Goal: Browse casually

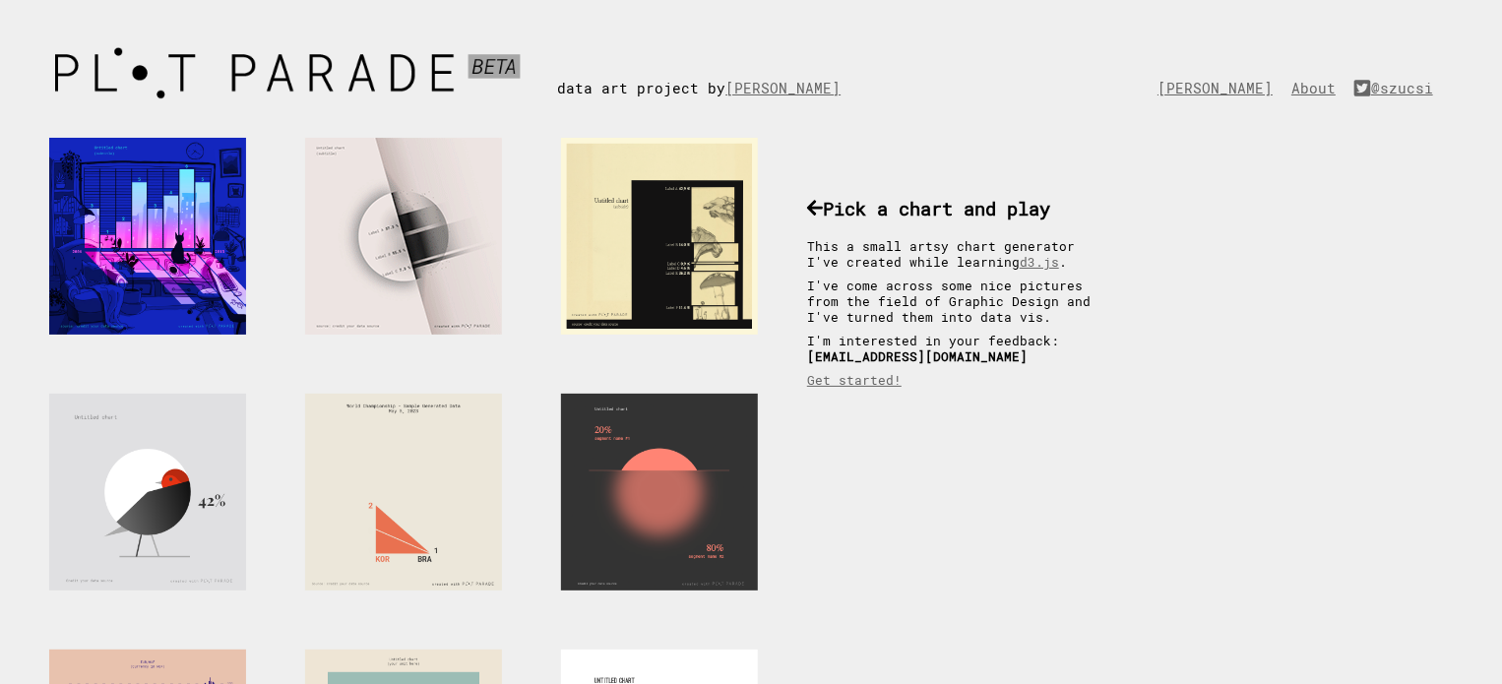
click at [380, 233] on div at bounding box center [403, 236] width 197 height 197
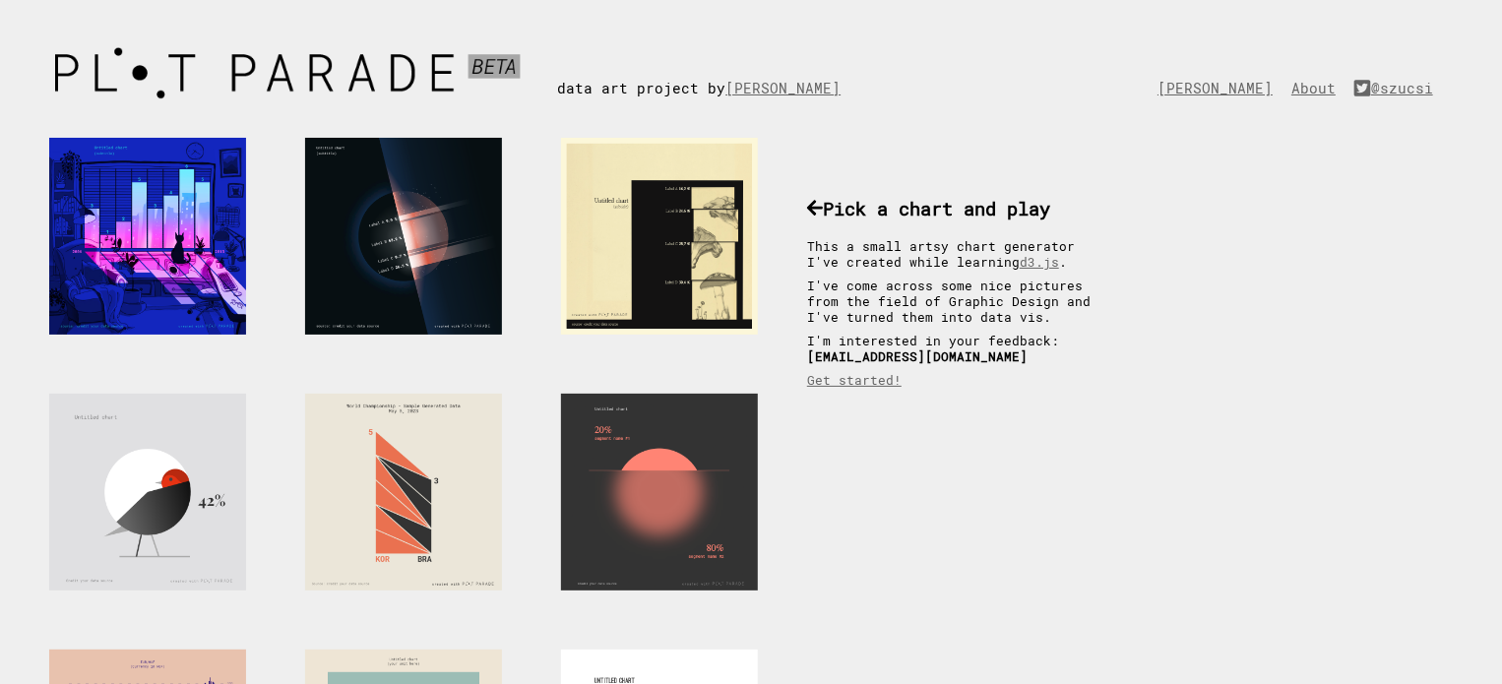
click at [666, 229] on div at bounding box center [659, 236] width 197 height 197
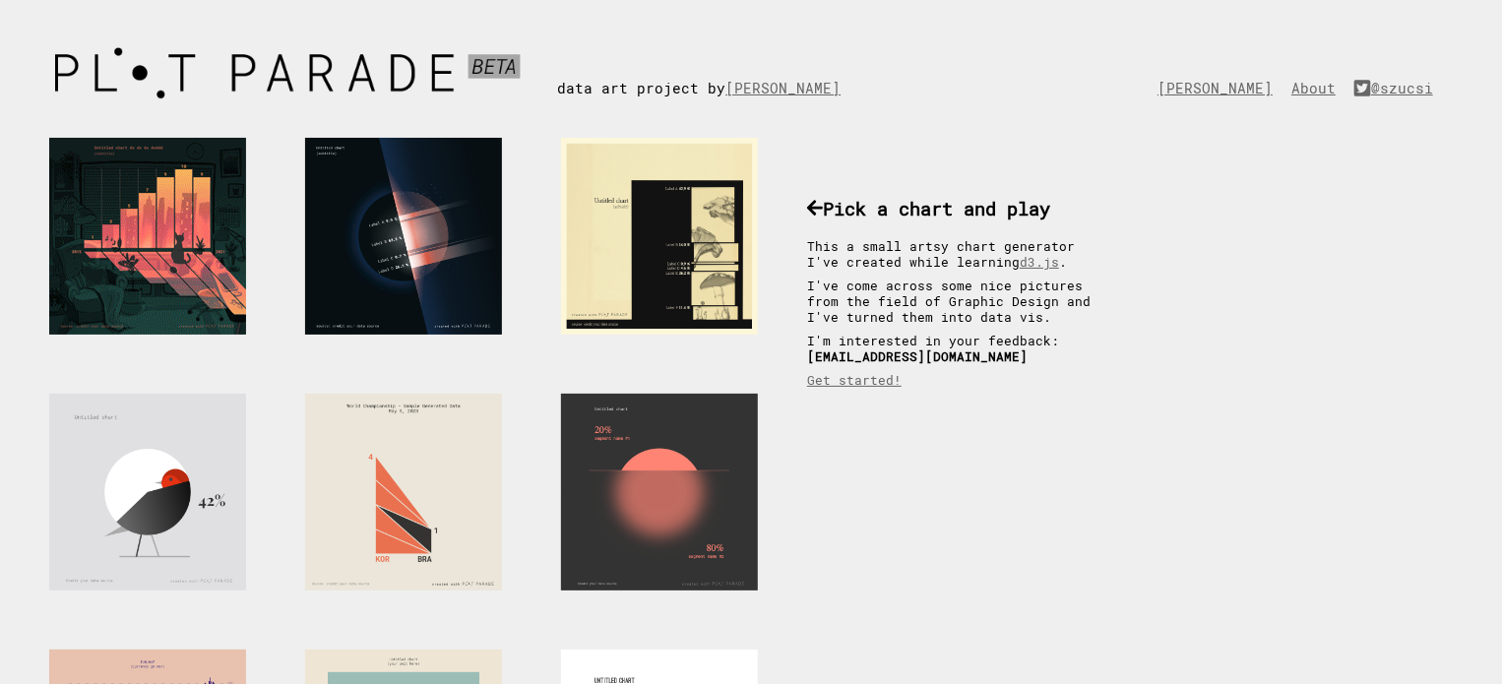
click at [162, 255] on div at bounding box center [147, 236] width 197 height 197
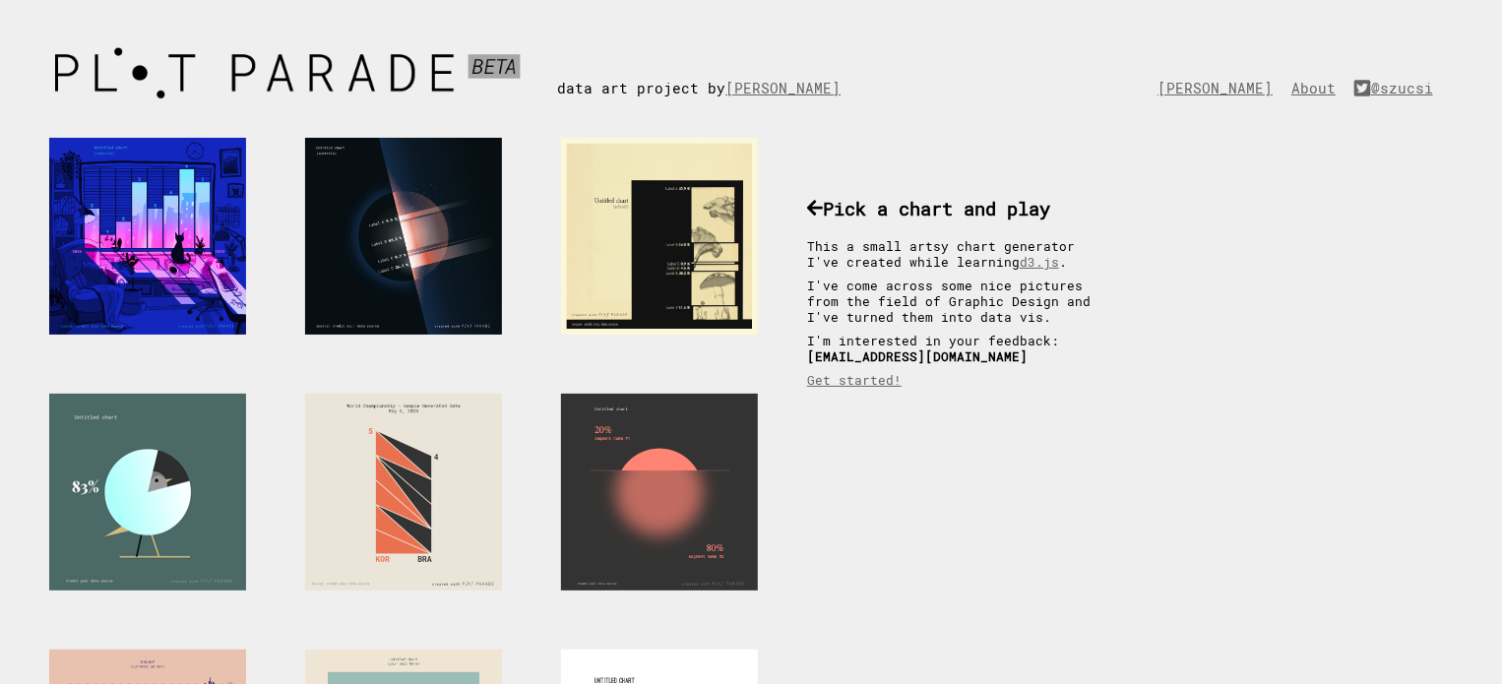
click at [152, 523] on div at bounding box center [147, 492] width 197 height 197
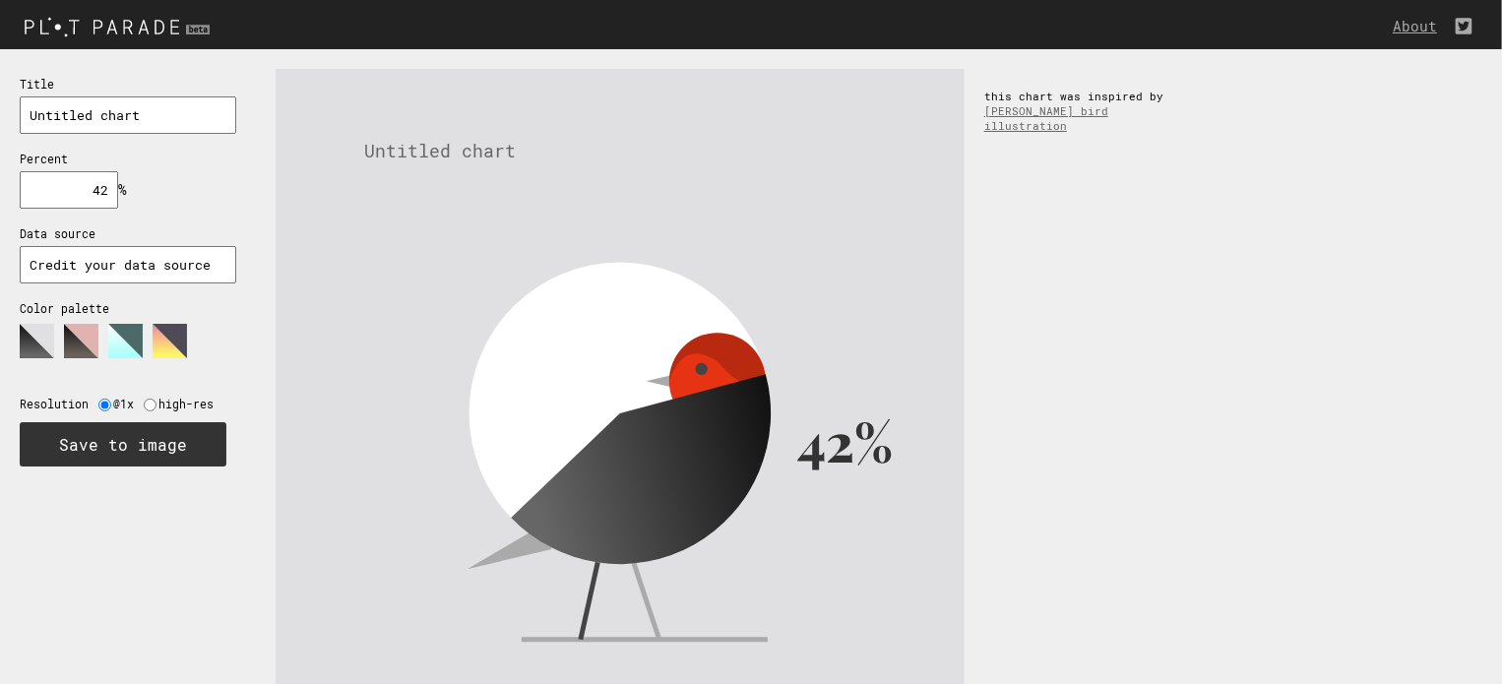
click at [694, 449] on icon at bounding box center [648, 483] width 313 height 219
click at [386, 374] on rect at bounding box center [620, 413] width 689 height 689
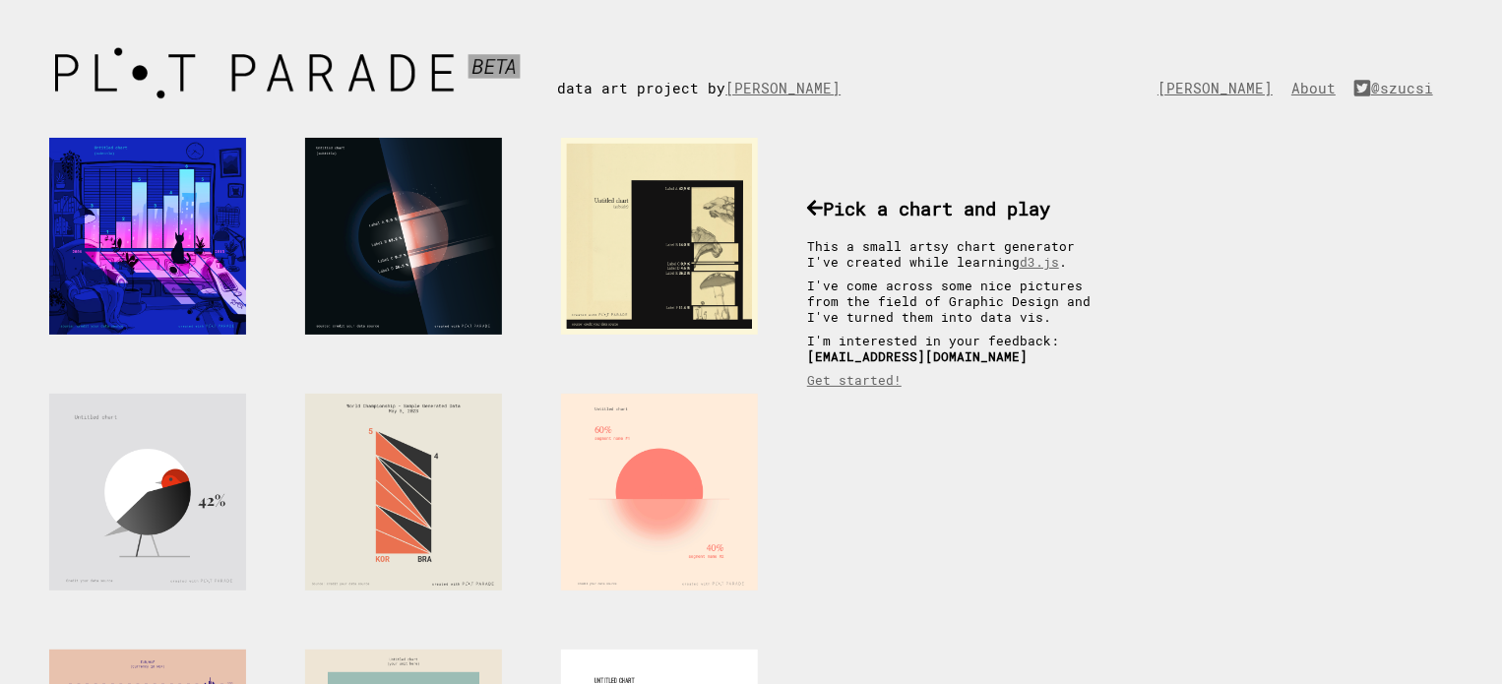
click at [658, 495] on div at bounding box center [659, 492] width 197 height 197
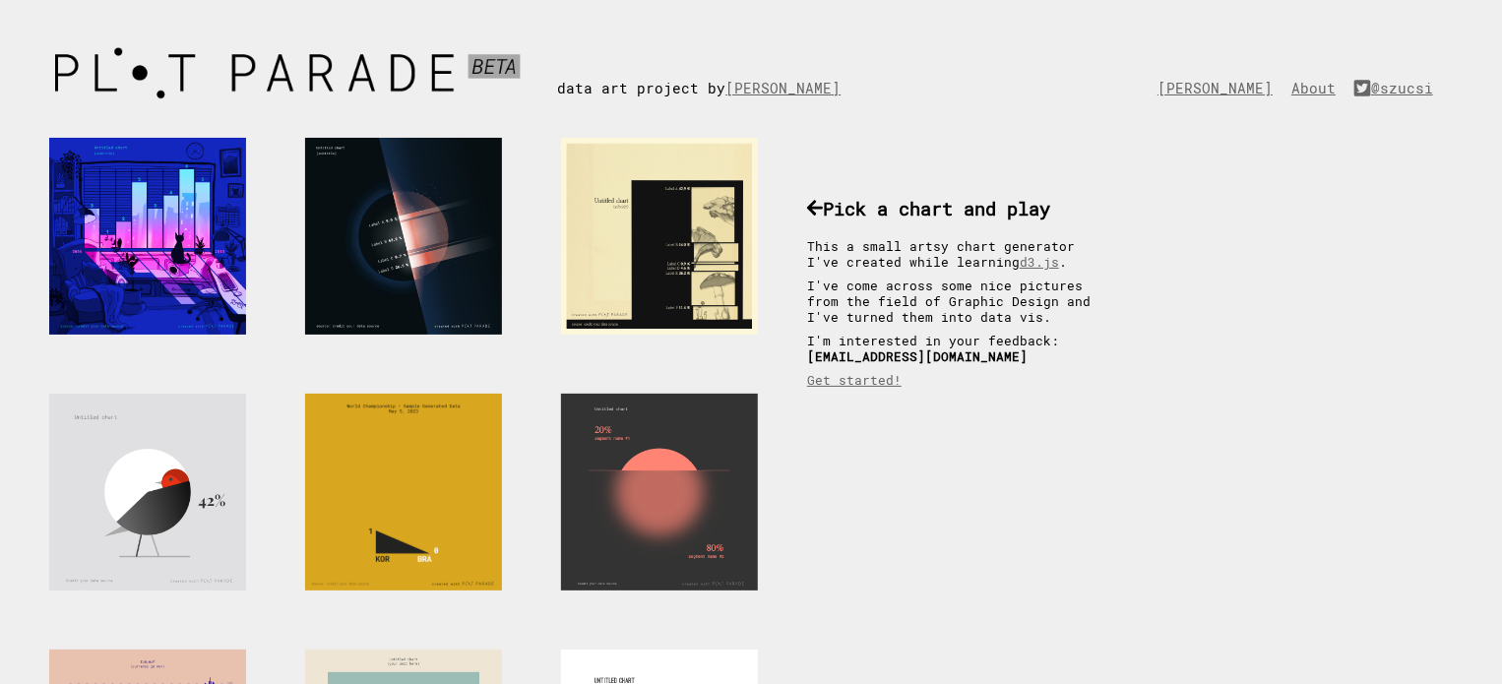
click at [465, 472] on div at bounding box center [403, 492] width 197 height 197
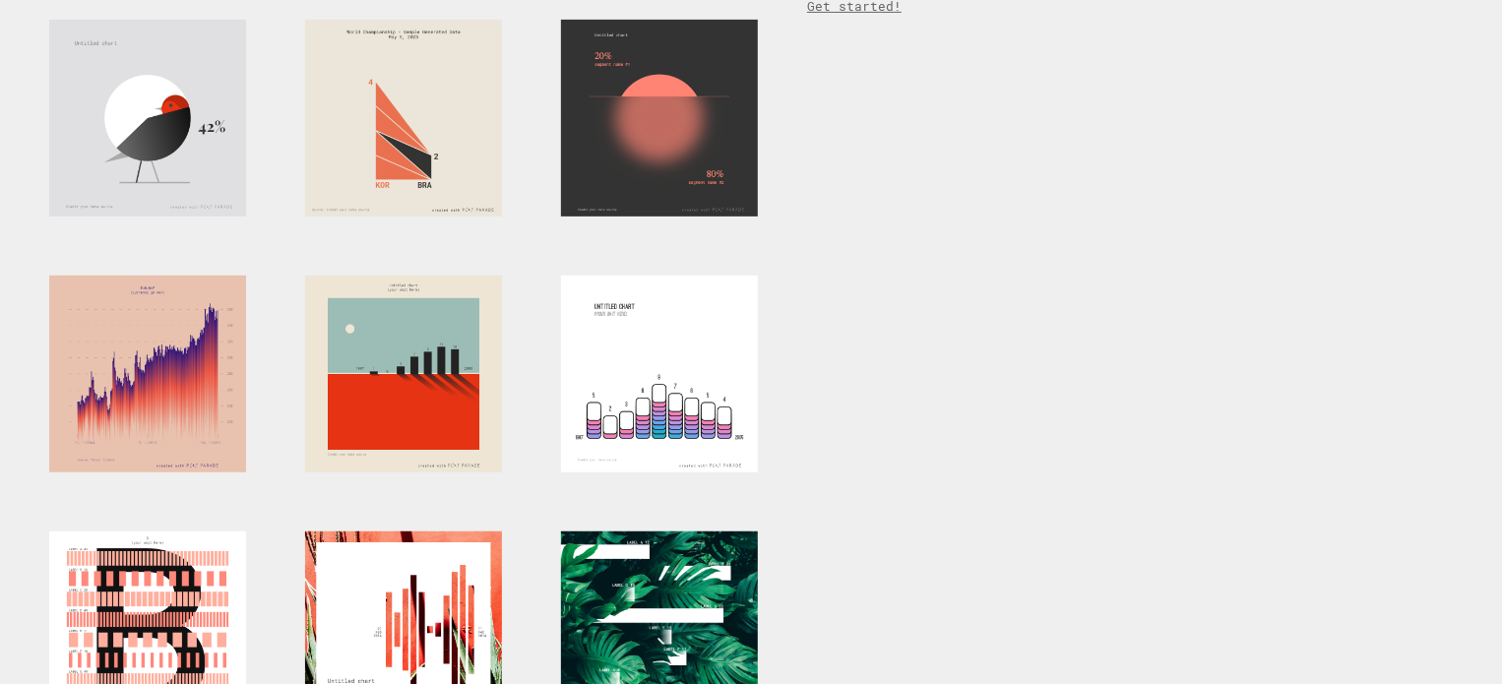
scroll to position [394, 0]
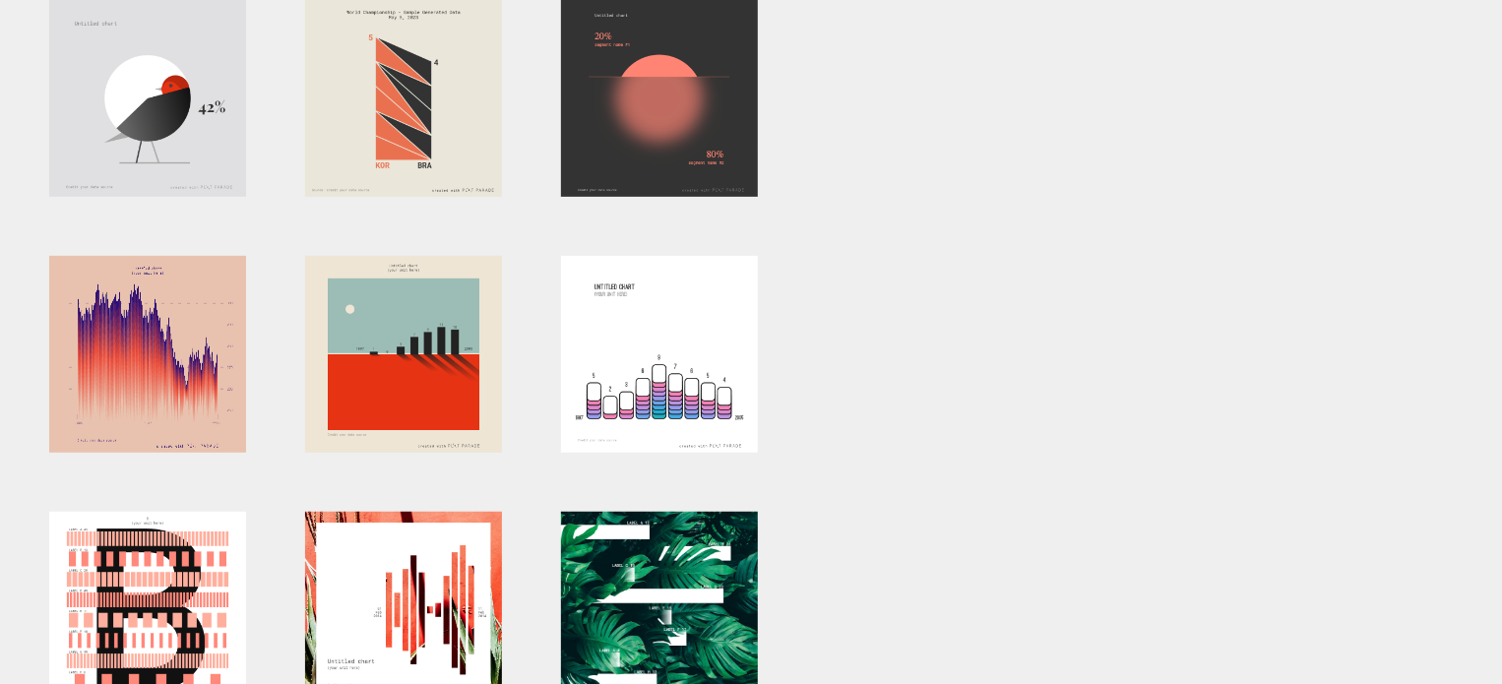
click at [160, 369] on div at bounding box center [147, 354] width 197 height 197
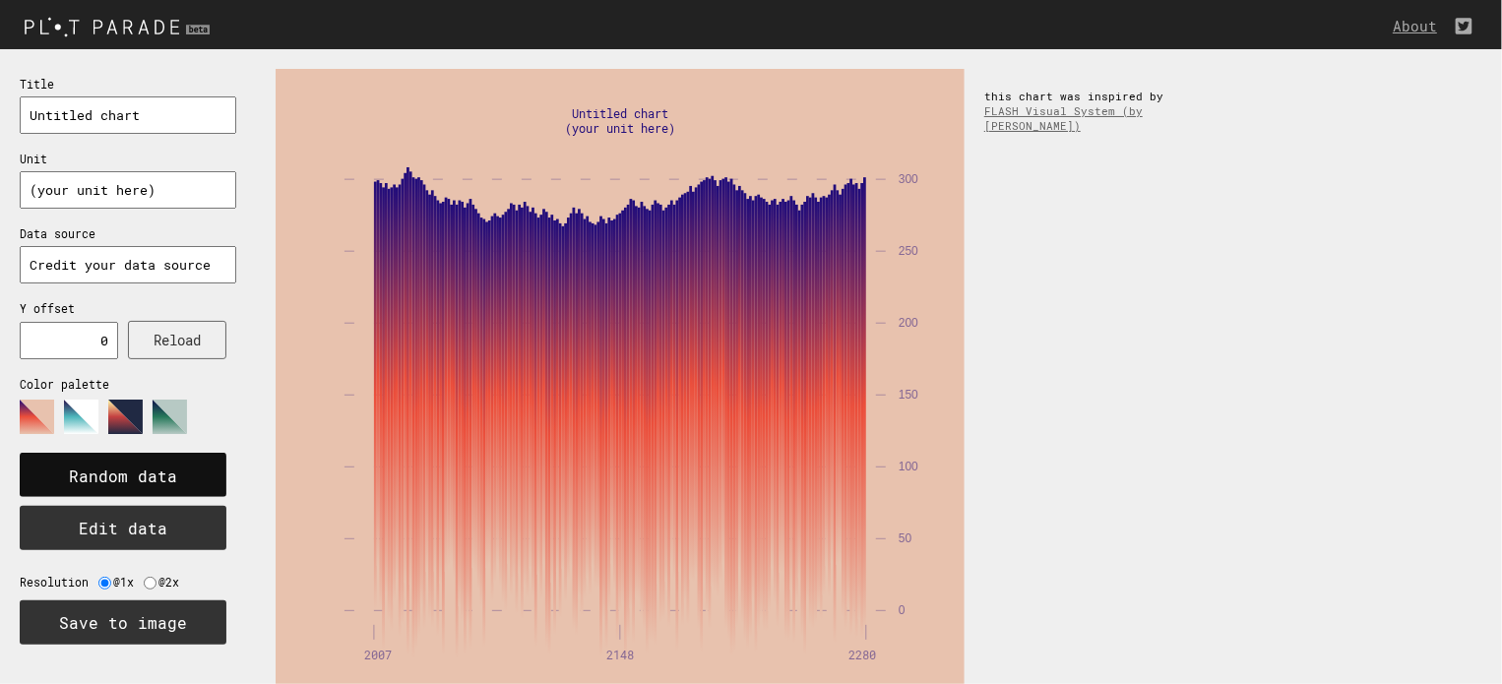
click at [164, 475] on text "Random data" at bounding box center [123, 477] width 108 height 21
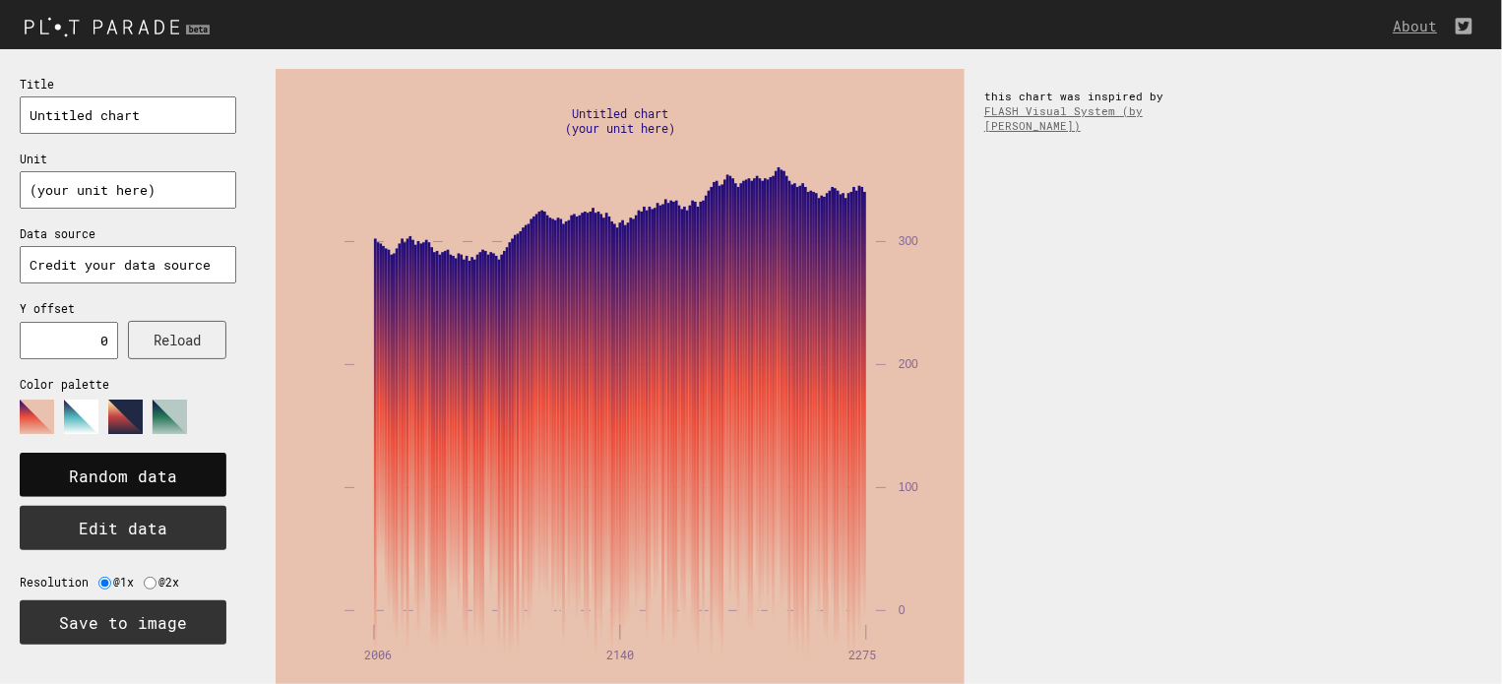
click at [173, 474] on text "Random data" at bounding box center [123, 477] width 108 height 21
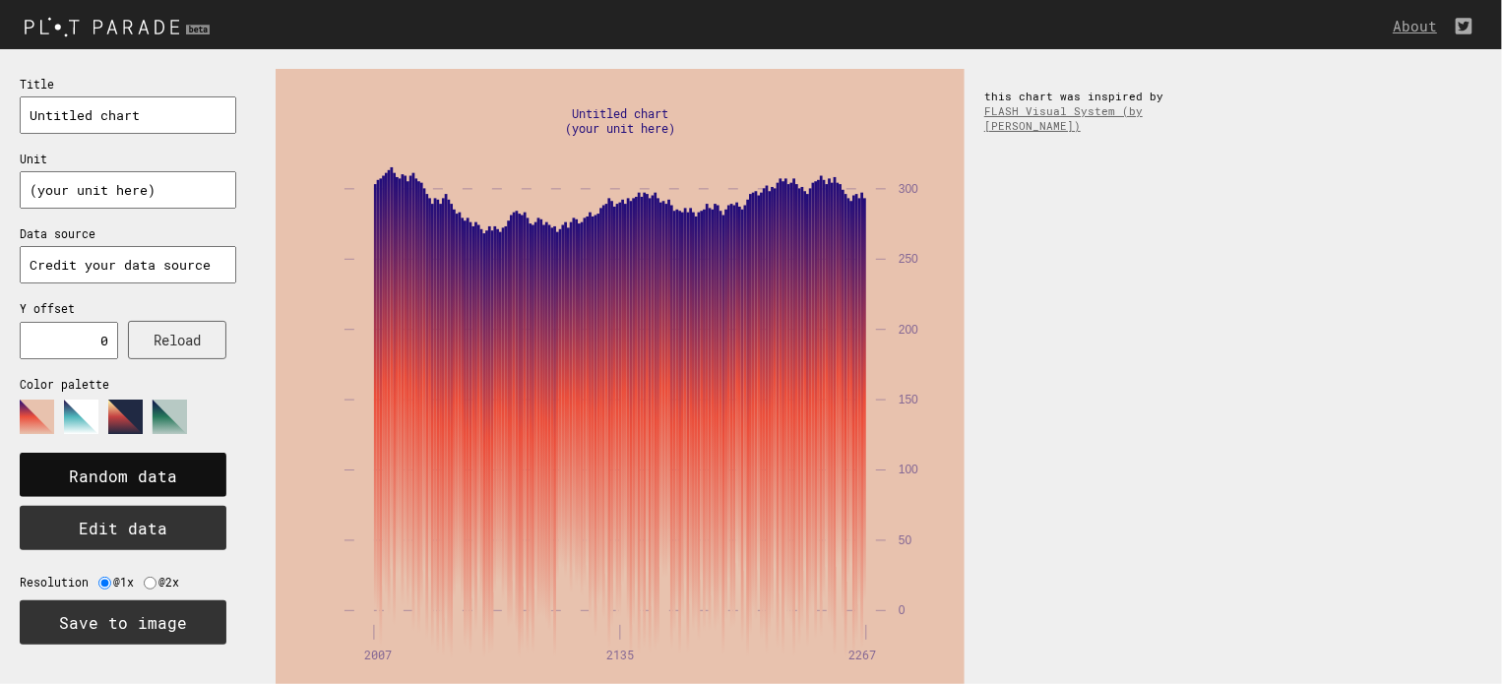
click at [173, 474] on text "Random data" at bounding box center [123, 477] width 108 height 21
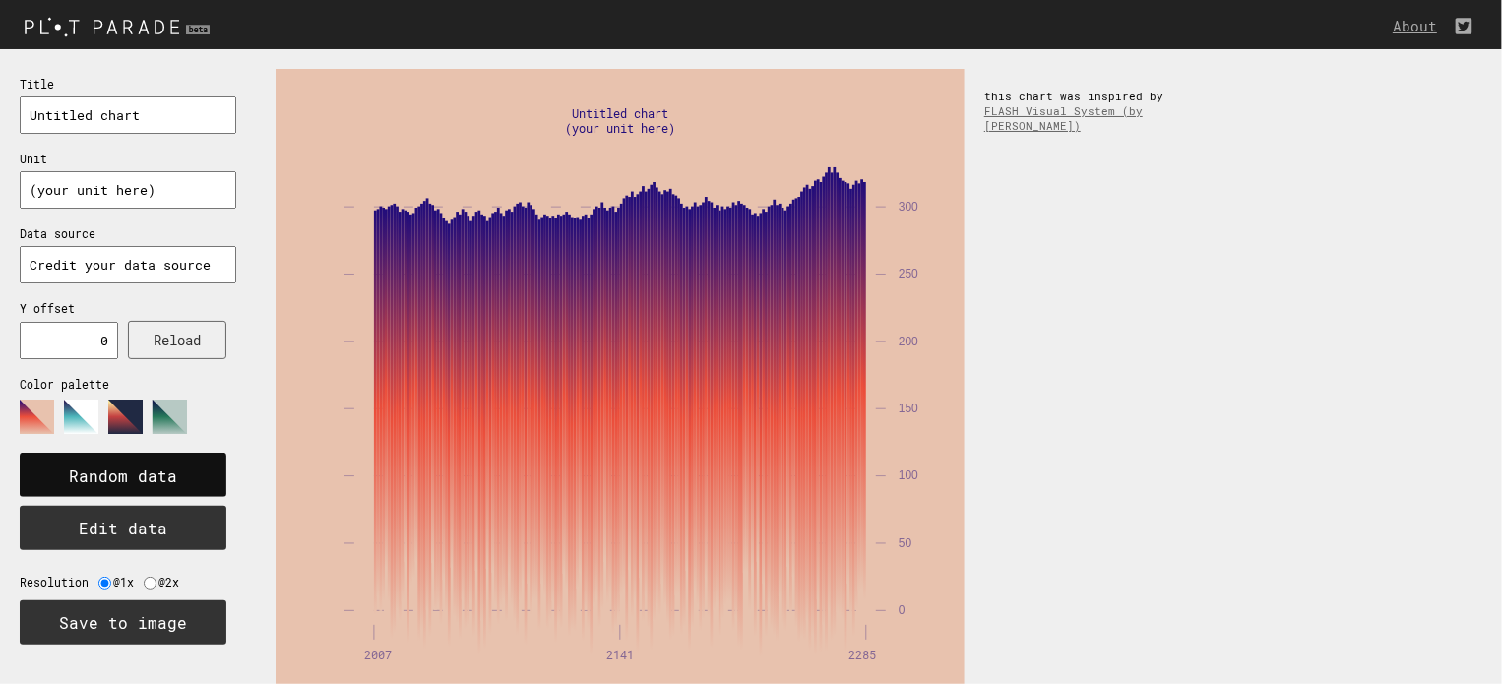
click at [173, 474] on text "Random data" at bounding box center [123, 477] width 108 height 21
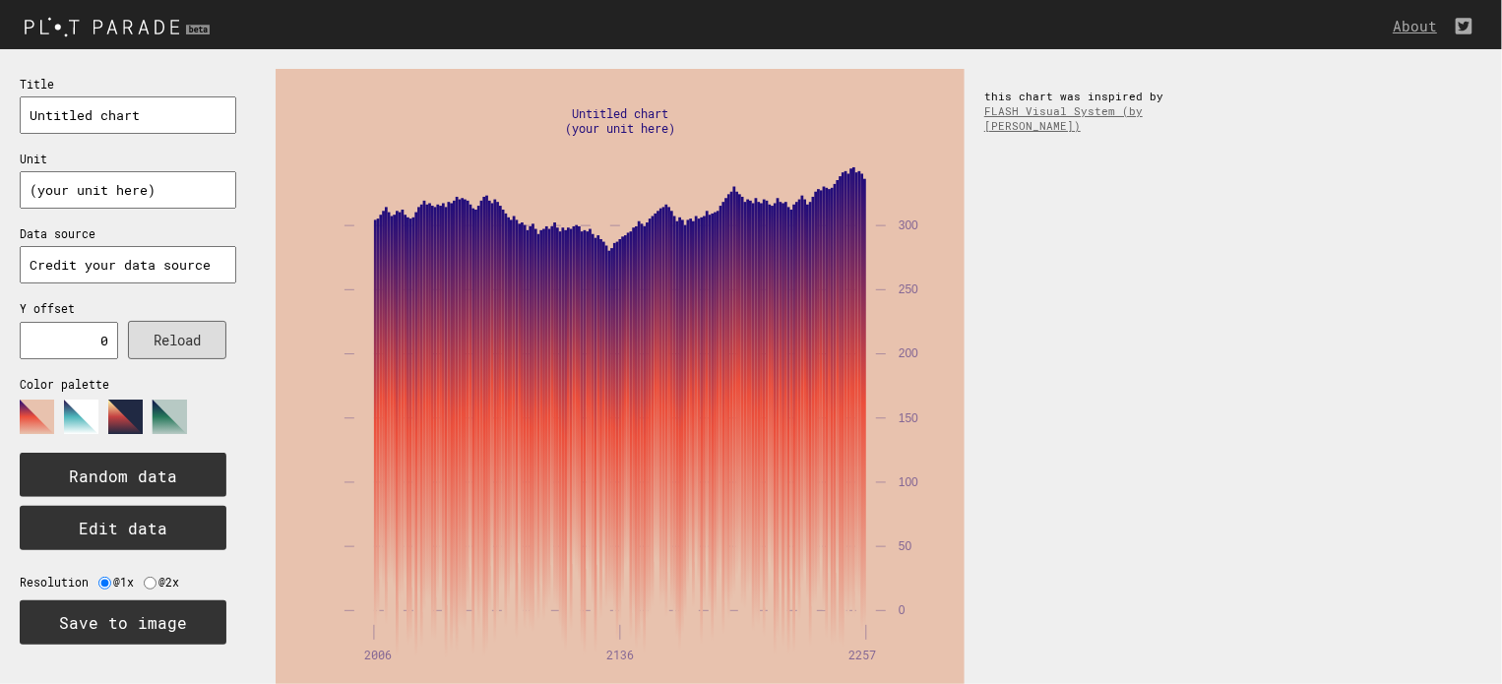
drag, startPoint x: 103, startPoint y: 338, endPoint x: 142, endPoint y: 338, distance: 38.4
click at [142, 338] on div "Title Untitled chart Unit (your unit here) Data source Credit your data source …" at bounding box center [128, 359] width 256 height 620
type input "2"
click at [171, 335] on button "Reload" at bounding box center [177, 340] width 98 height 38
click at [83, 412] on polygon at bounding box center [81, 417] width 34 height 34
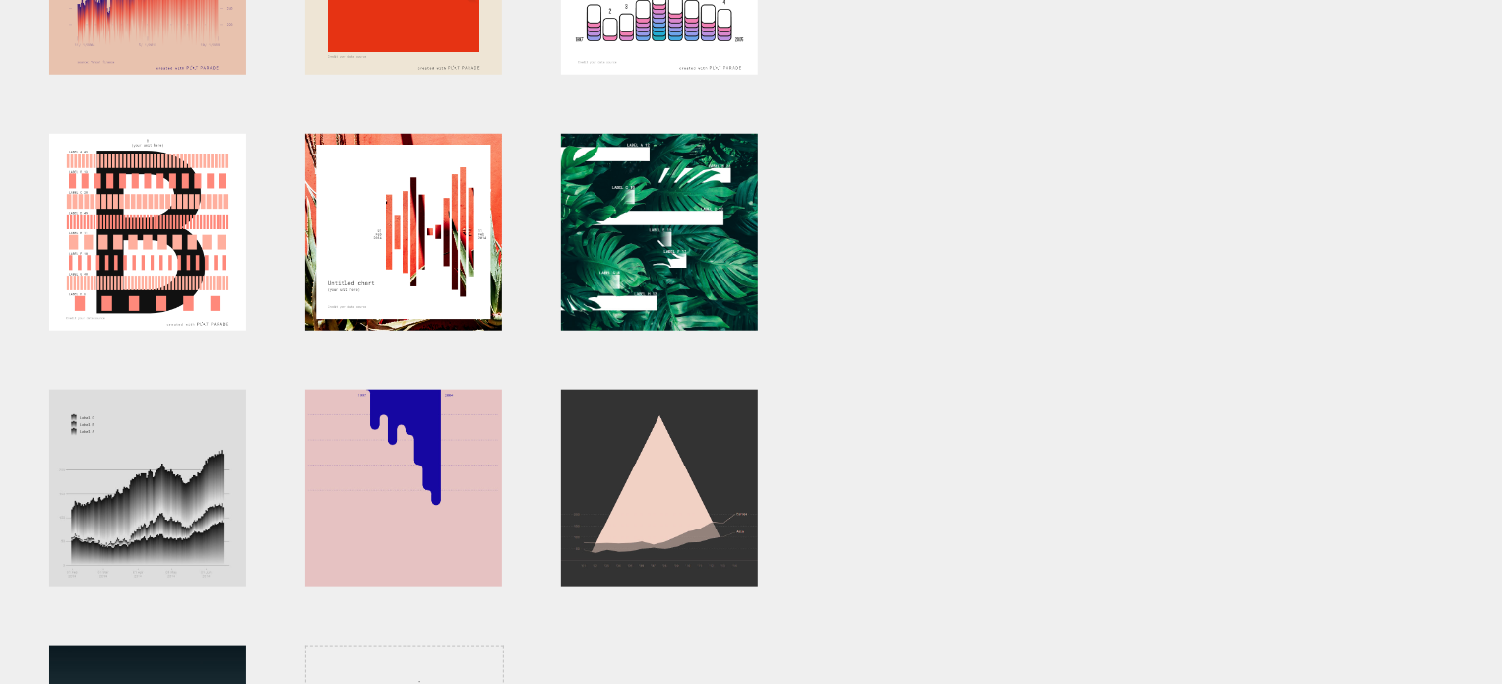
scroll to position [984, 0]
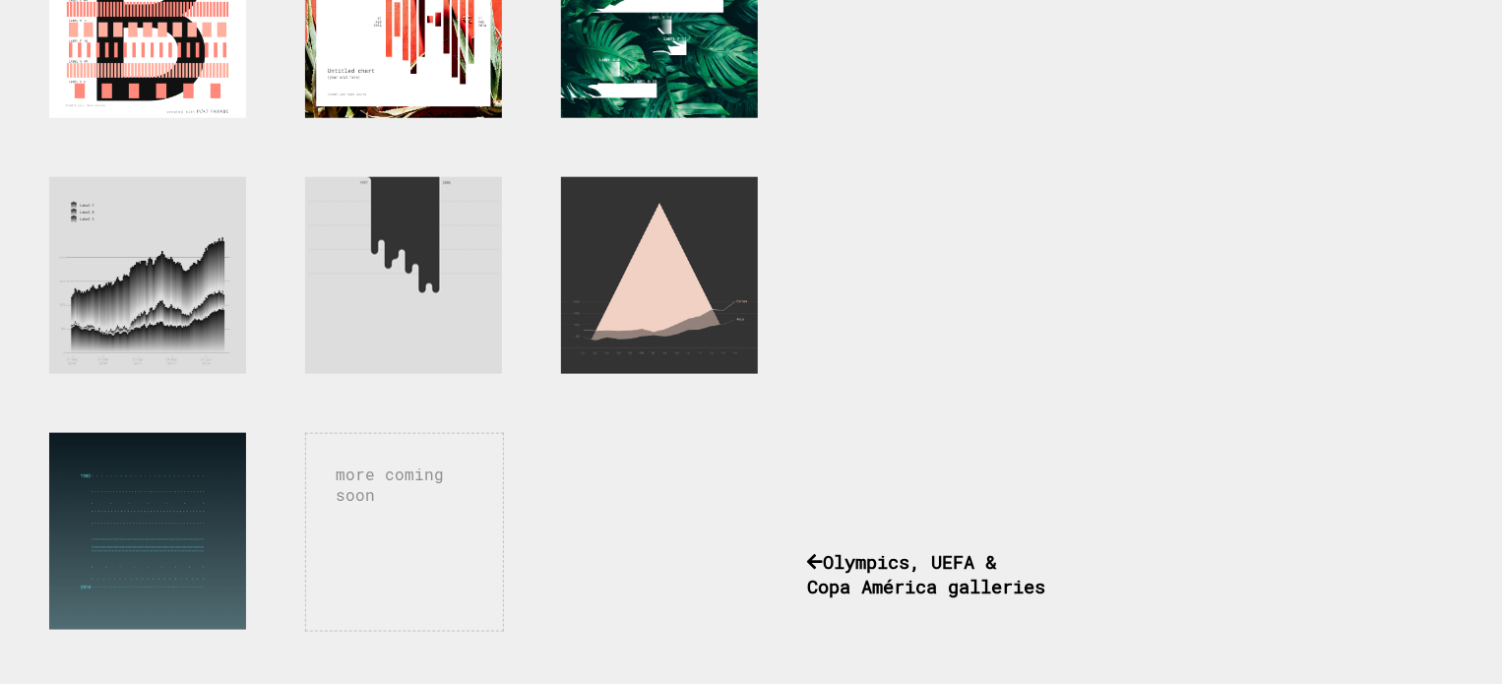
click at [401, 271] on div at bounding box center [403, 275] width 197 height 197
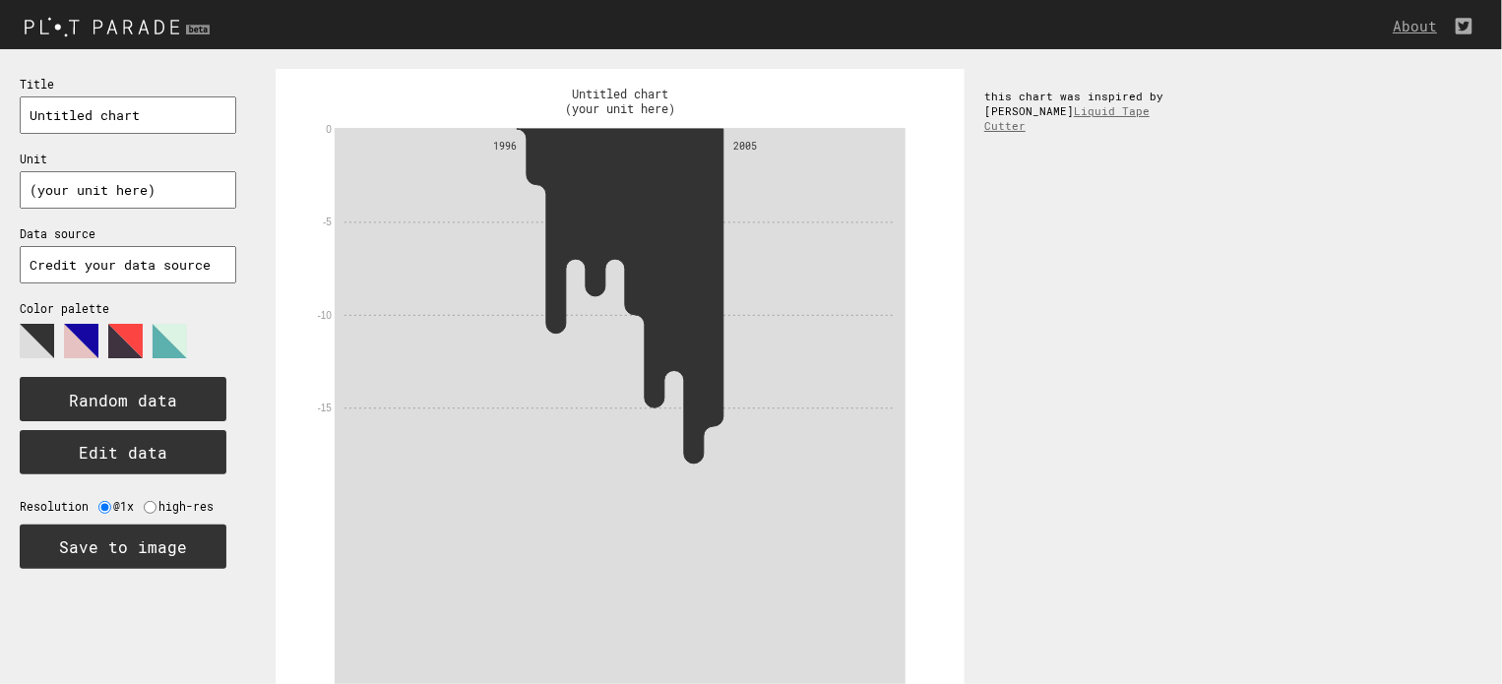
click at [445, 283] on rect at bounding box center [620, 413] width 571 height 571
click at [106, 391] on text "Random data" at bounding box center [123, 401] width 108 height 21
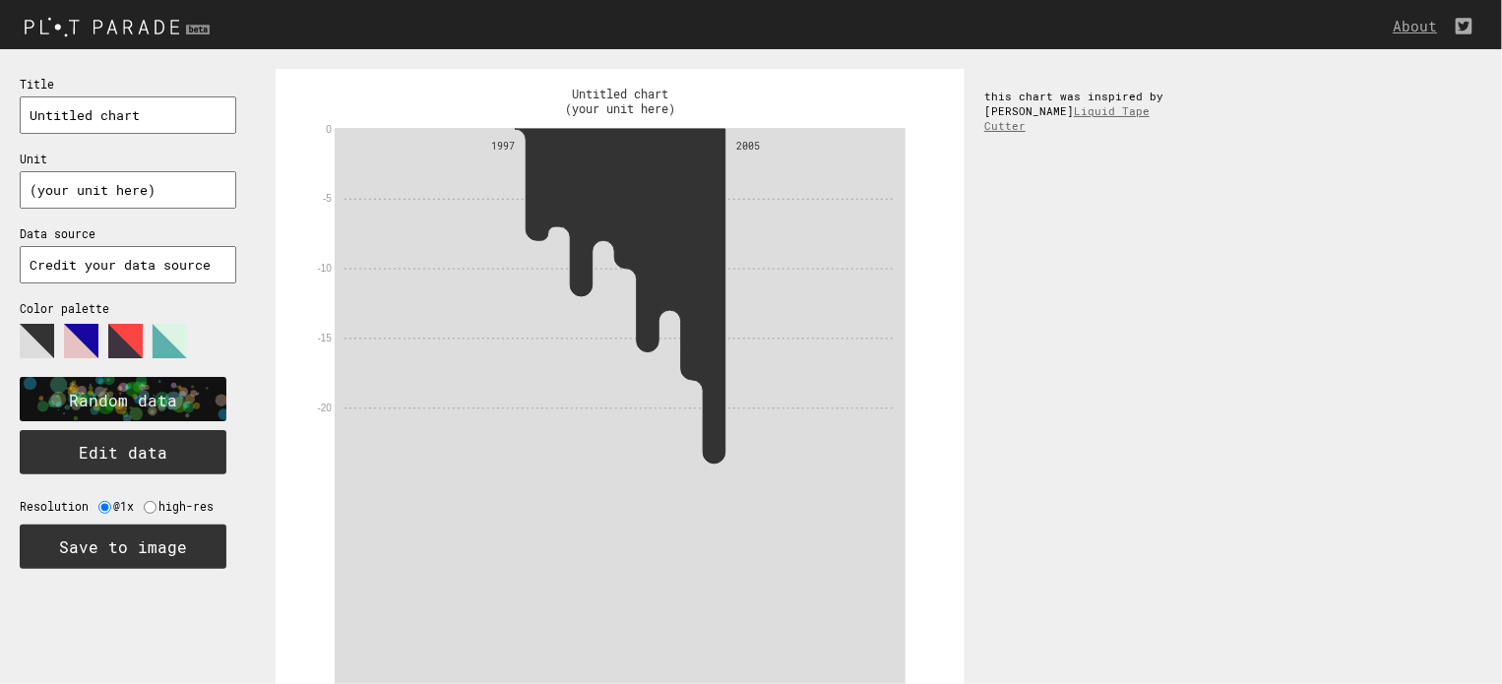
click at [119, 391] on text "Random data" at bounding box center [123, 401] width 108 height 21
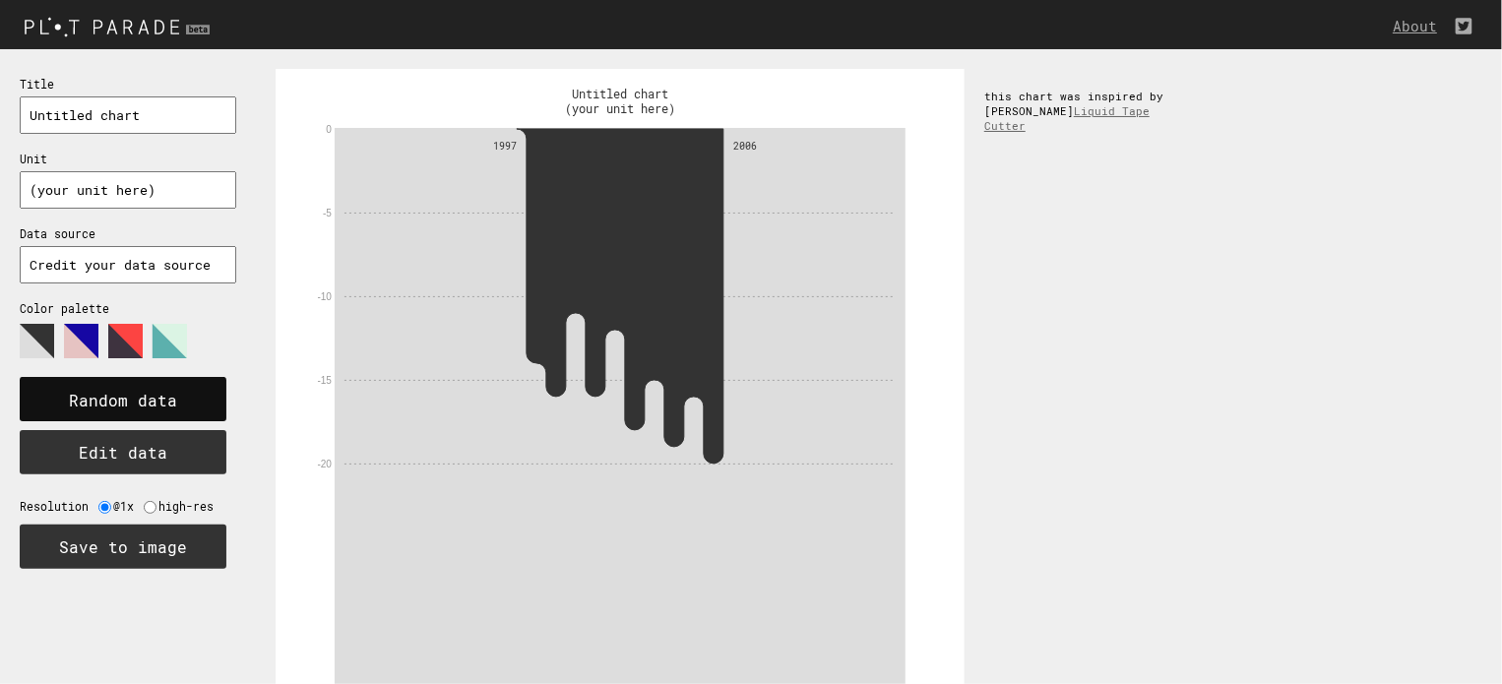
click at [121, 391] on text "Random data" at bounding box center [123, 401] width 108 height 21
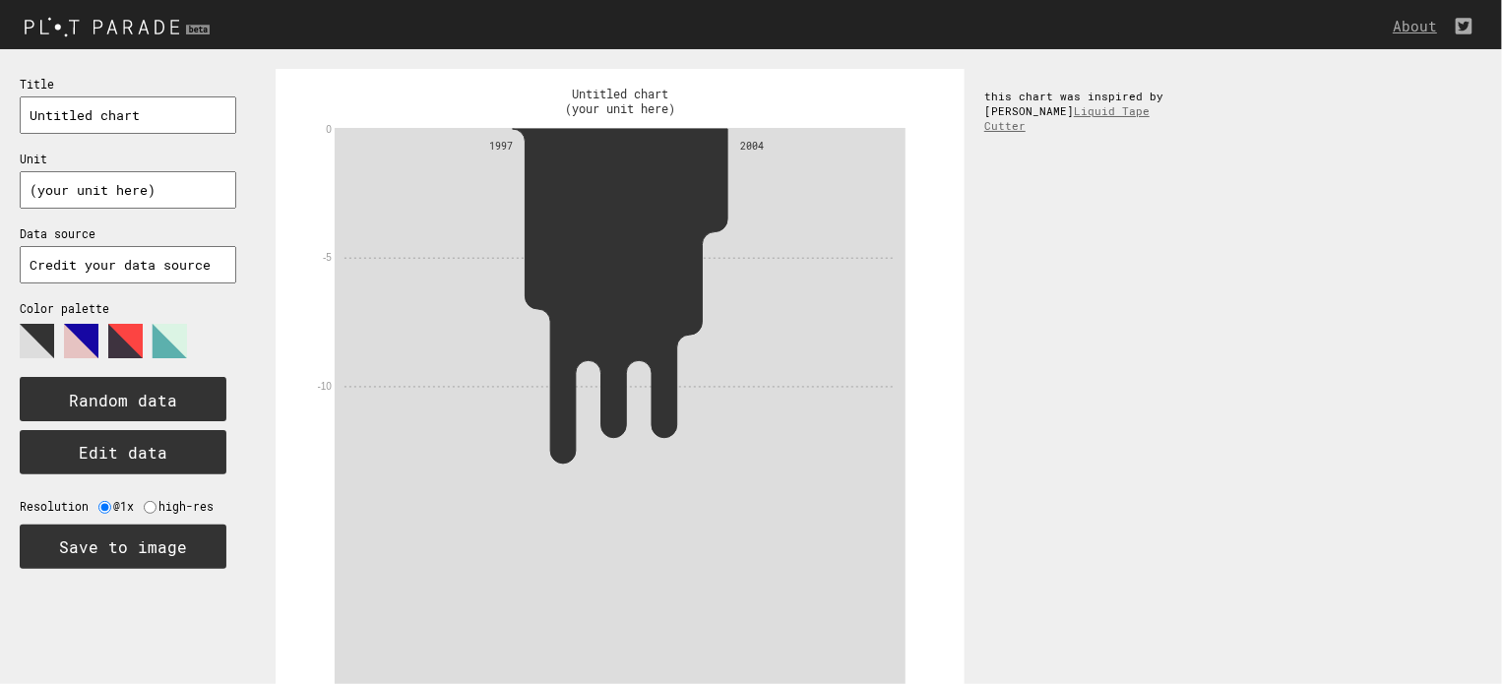
click at [128, 338] on polygon at bounding box center [125, 341] width 34 height 34
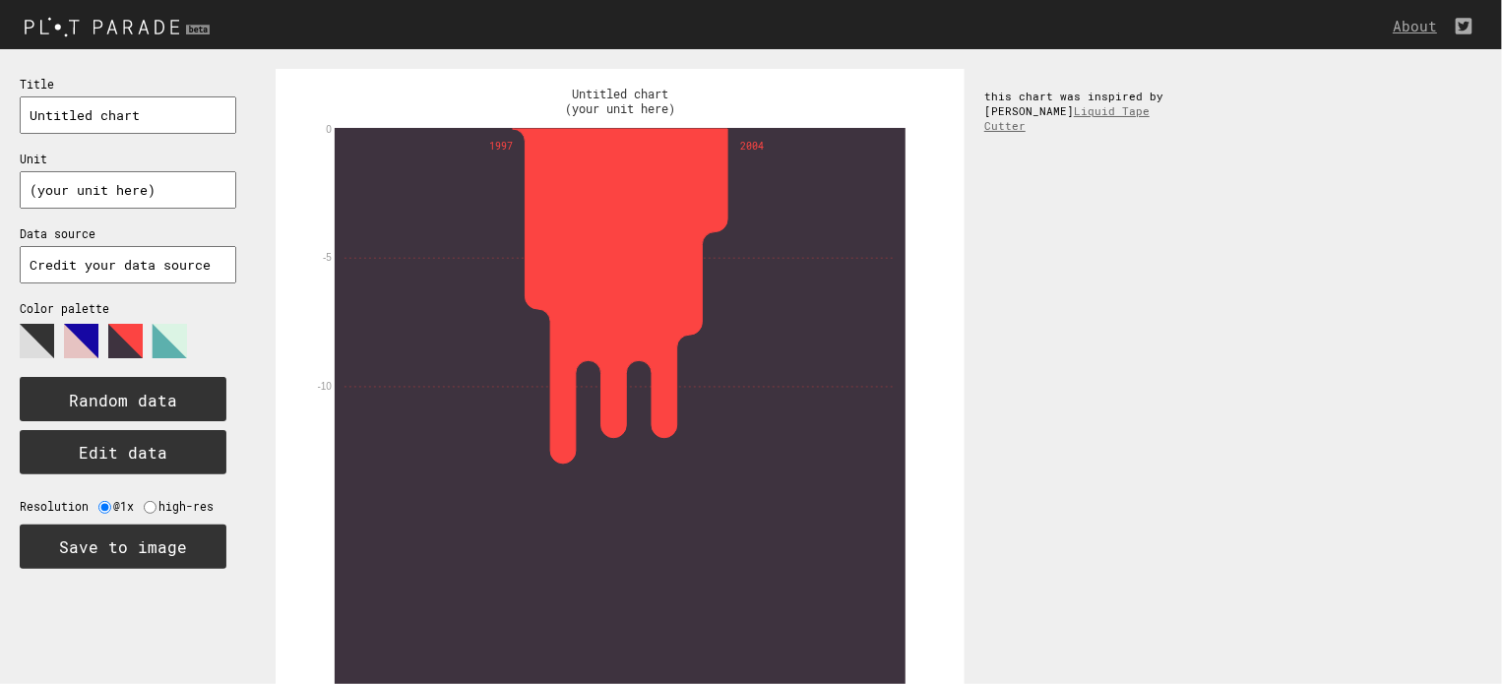
click at [138, 344] on polygon at bounding box center [125, 341] width 34 height 34
click at [63, 353] on icon at bounding box center [118, 348] width 197 height 49
click at [24, 330] on polygon at bounding box center [37, 341] width 34 height 34
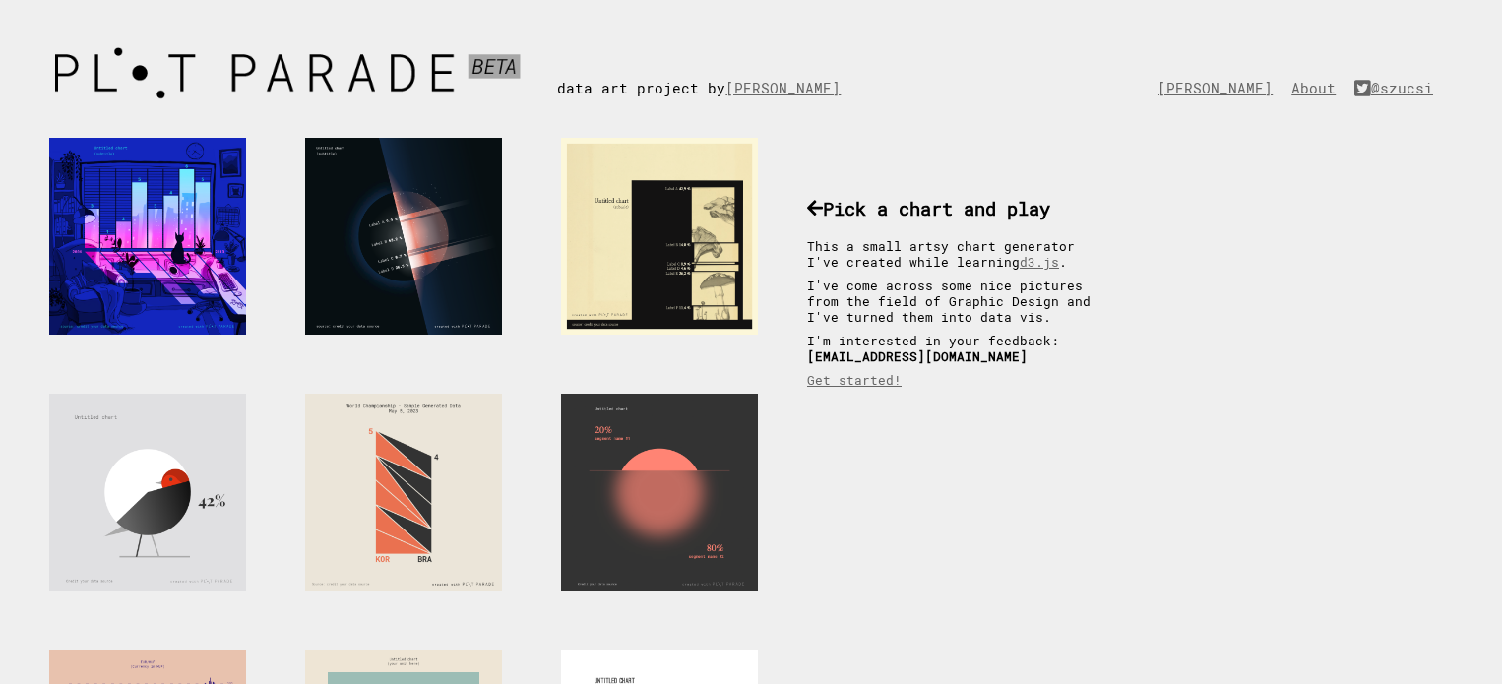
scroll to position [984, 0]
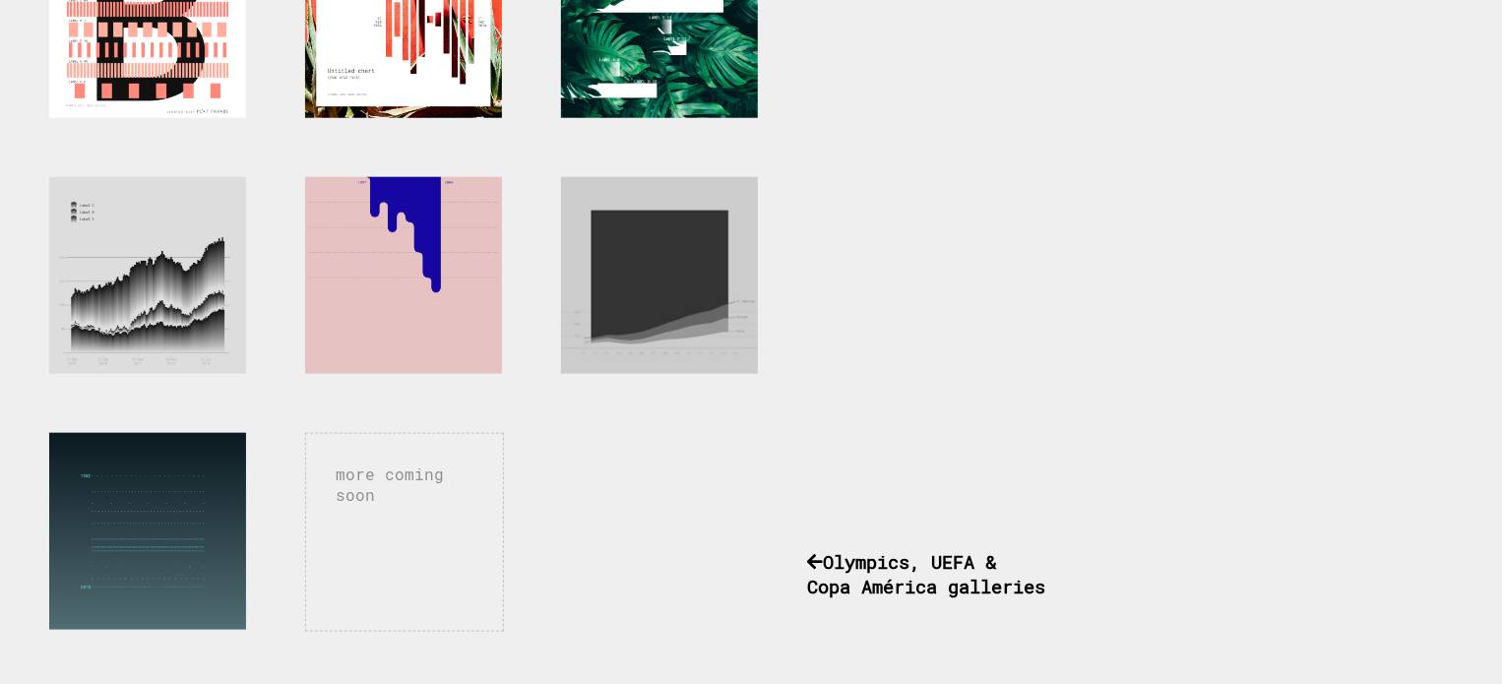
click at [566, 267] on div at bounding box center [659, 275] width 197 height 197
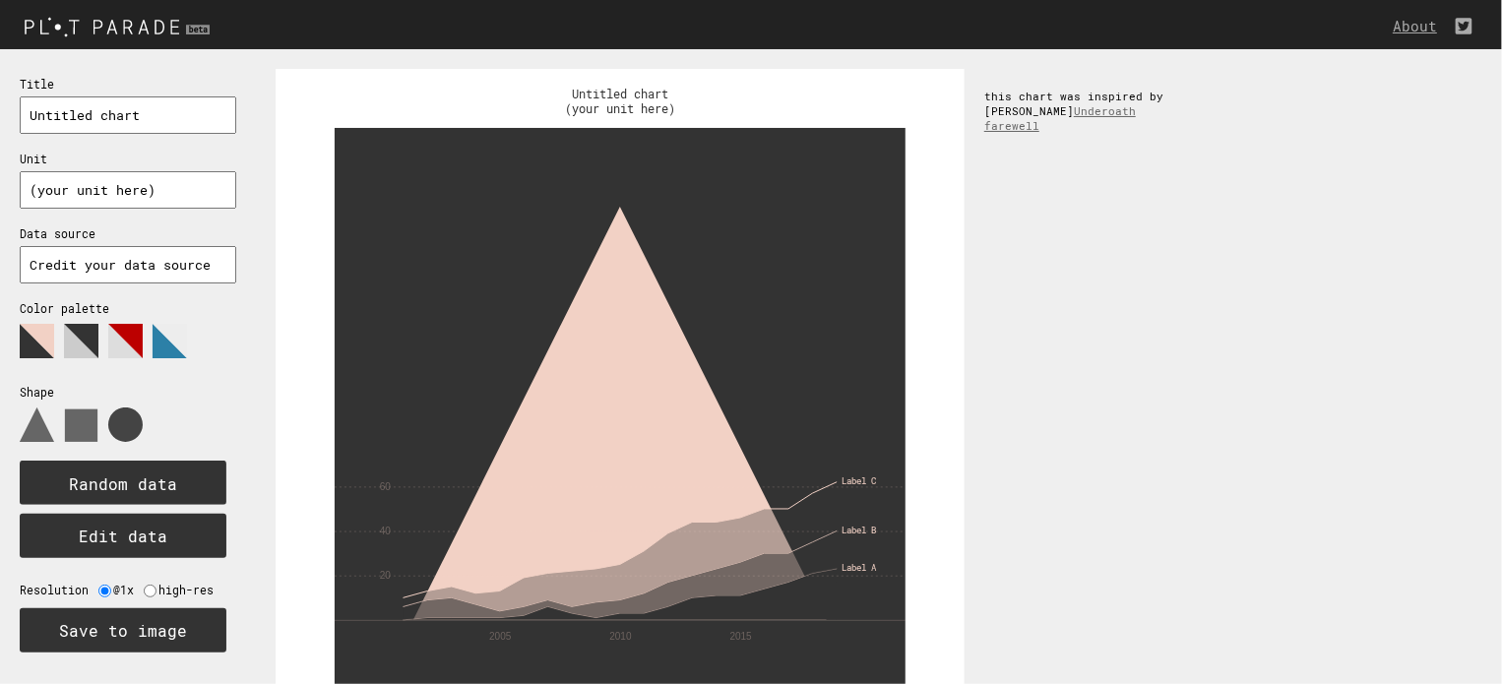
click at [133, 424] on use at bounding box center [125, 424] width 34 height 34
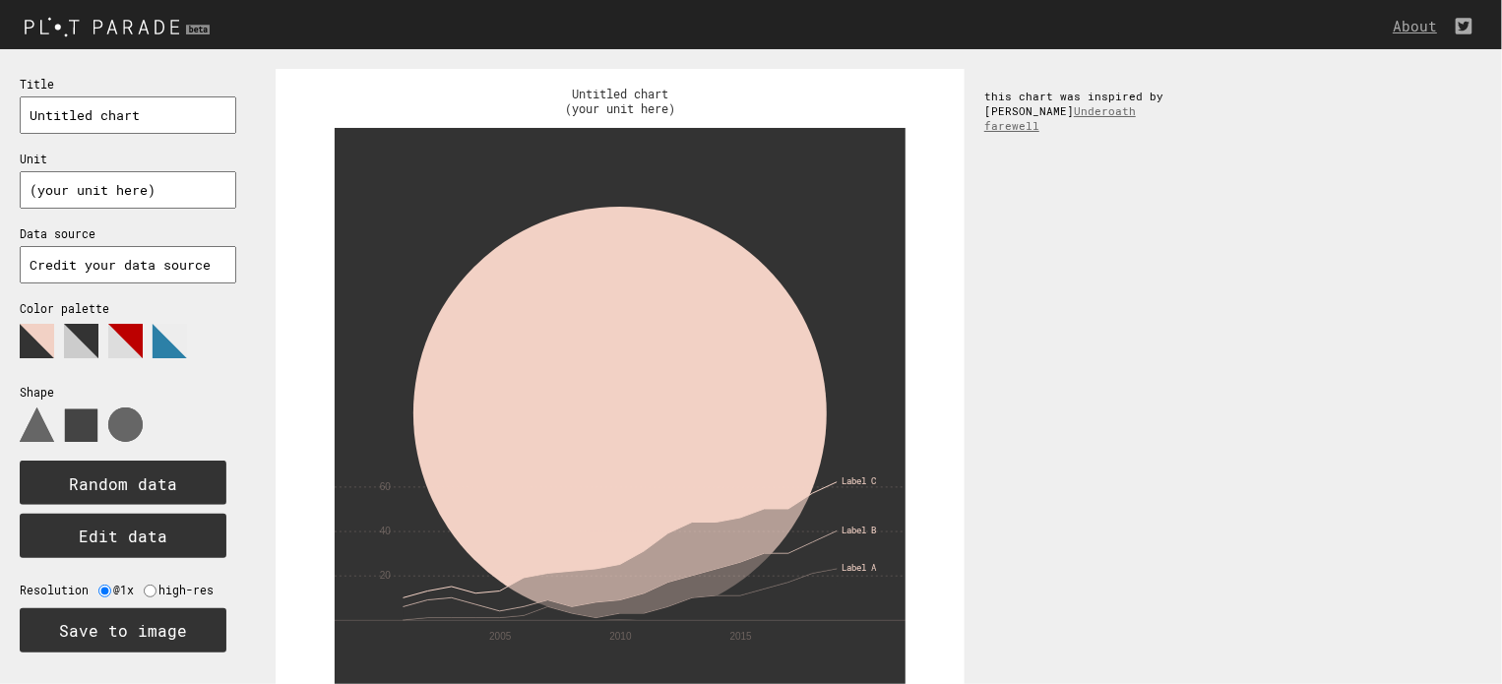
click at [85, 431] on use at bounding box center [81, 425] width 32 height 32
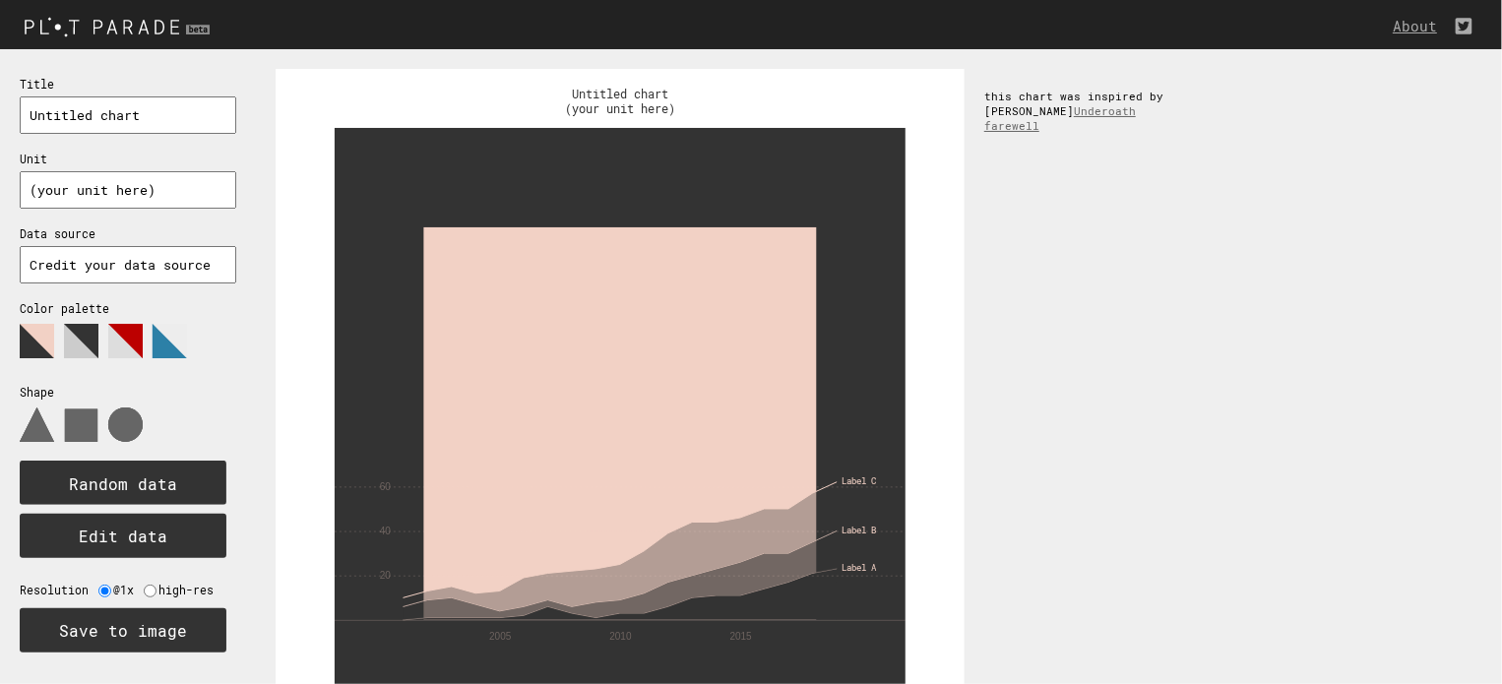
click at [56, 428] on icon at bounding box center [118, 431] width 197 height 49
click at [49, 428] on icon at bounding box center [118, 431] width 197 height 49
click at [35, 431] on use at bounding box center [37, 424] width 34 height 34
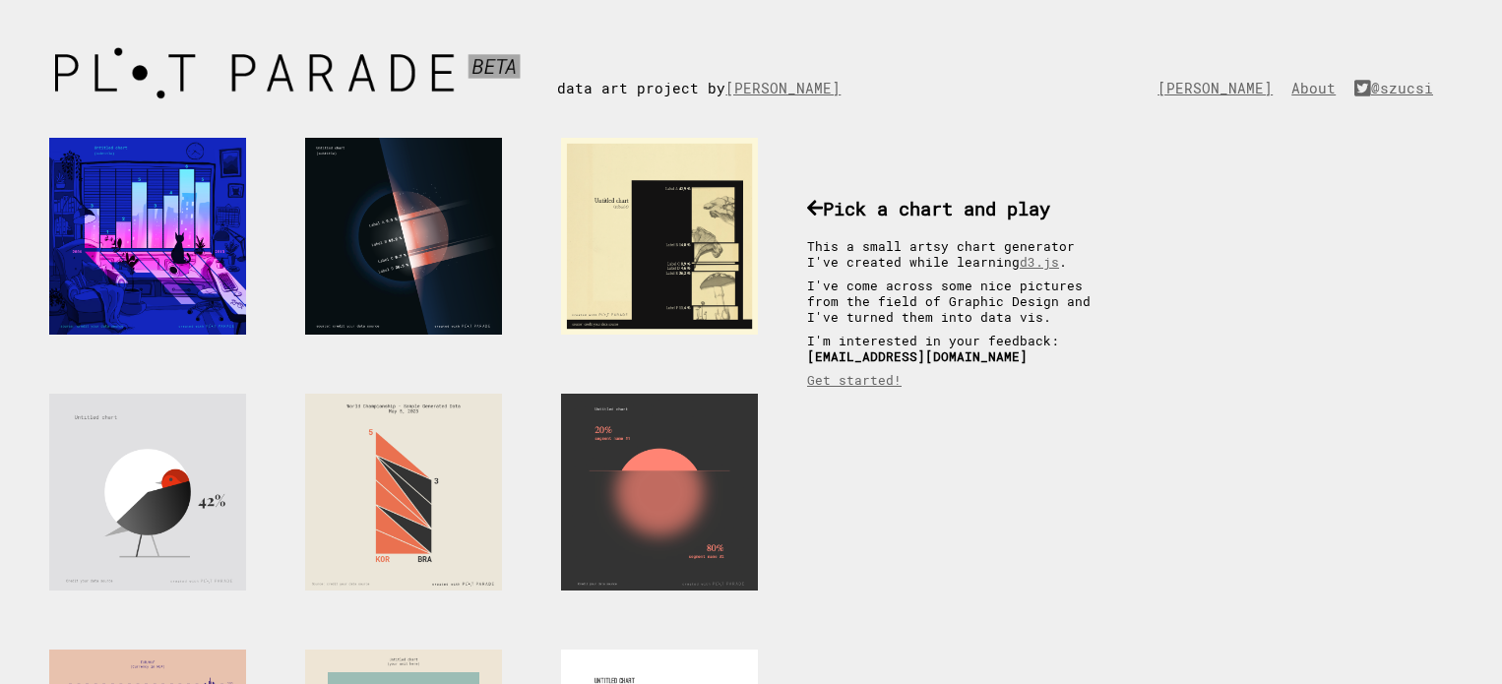
scroll to position [984, 0]
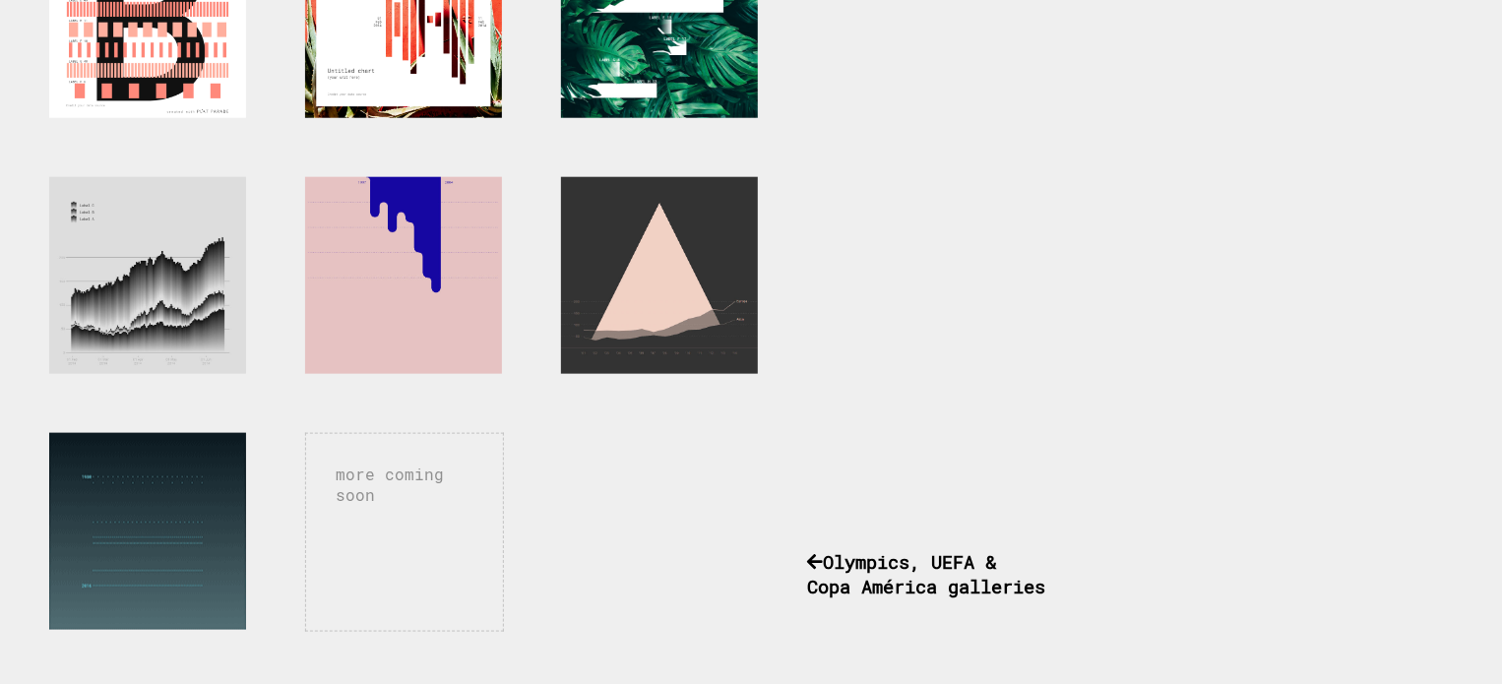
click at [200, 518] on div at bounding box center [147, 531] width 197 height 197
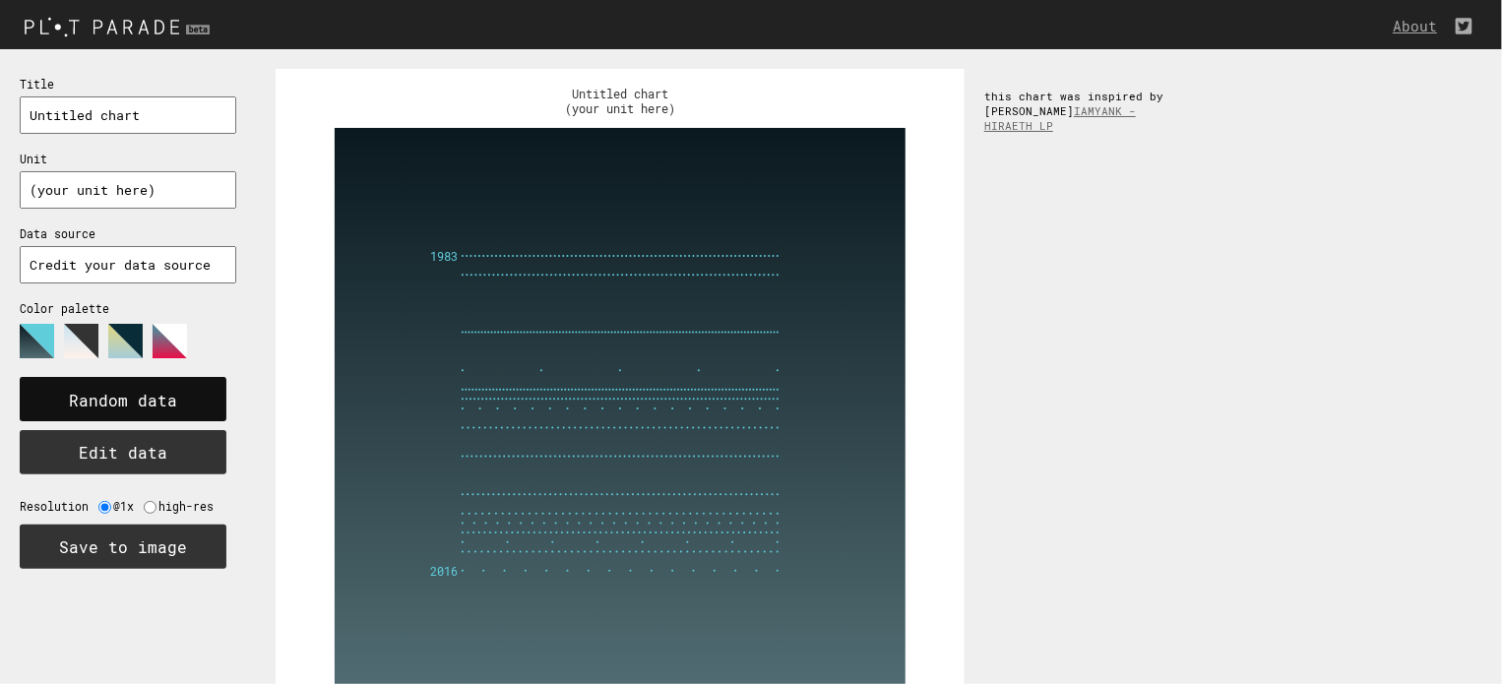
click at [138, 392] on text "Random data" at bounding box center [123, 401] width 108 height 21
click at [138, 393] on text "Random data" at bounding box center [123, 401] width 108 height 21
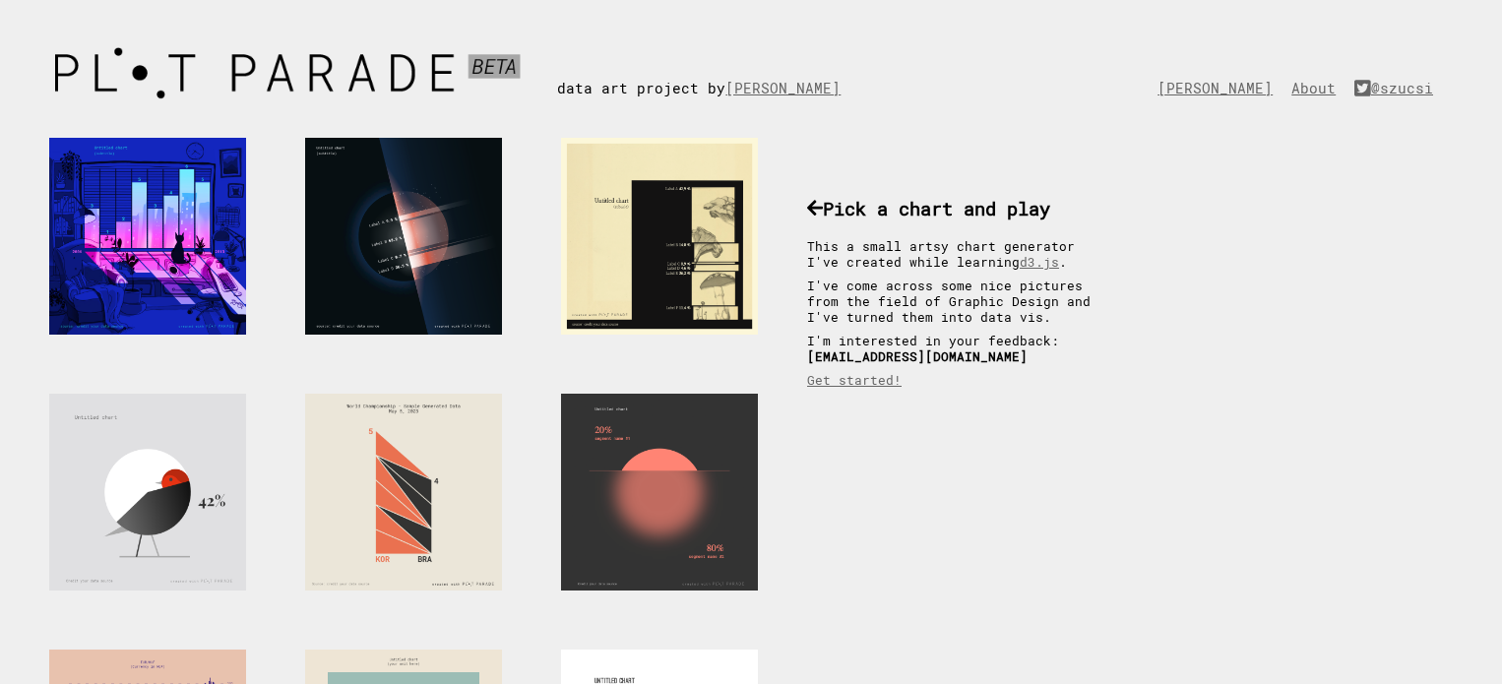
scroll to position [984, 0]
